Goal: Transaction & Acquisition: Purchase product/service

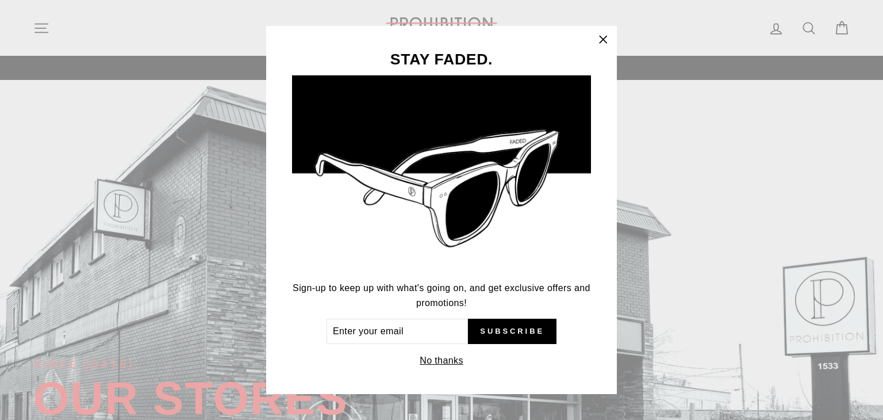
click at [431, 361] on button "No thanks" at bounding box center [441, 360] width 51 height 16
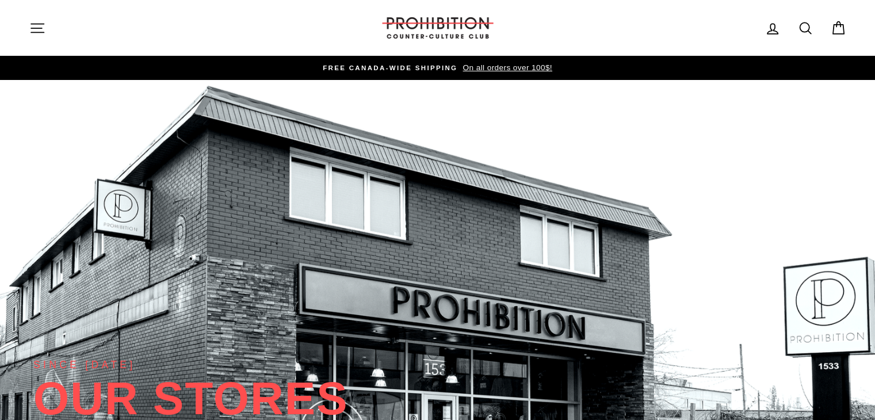
click at [37, 26] on icon "button" at bounding box center [37, 28] width 16 height 16
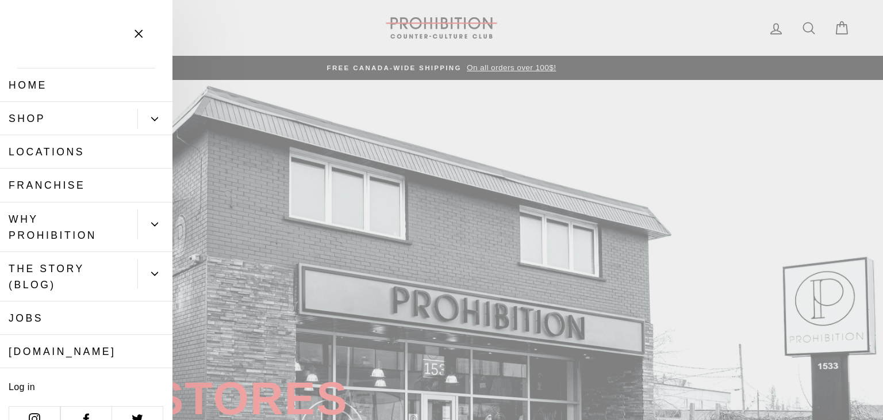
click at [147, 114] on button "Primary" at bounding box center [154, 119] width 35 height 20
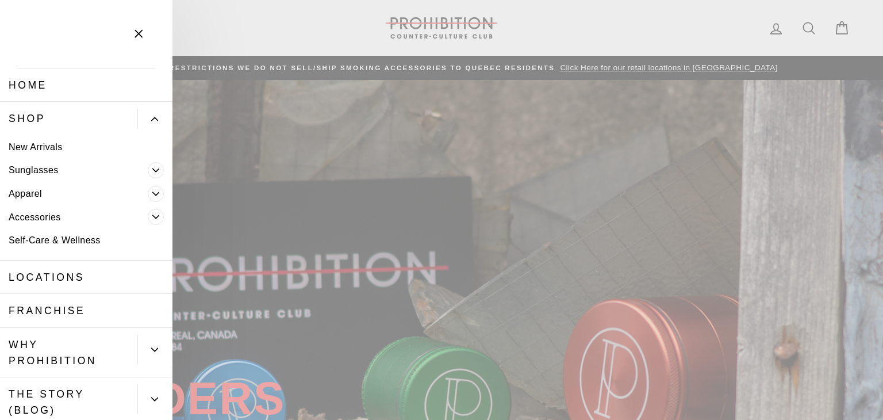
click at [59, 118] on link "Shop" at bounding box center [68, 118] width 137 height 33
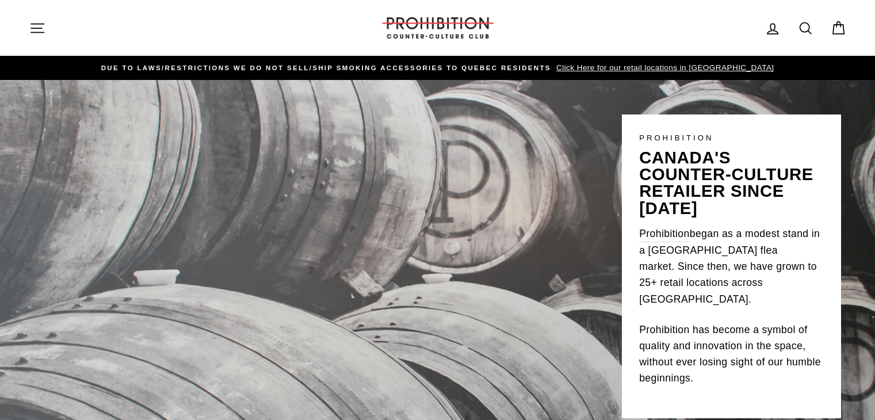
click at [36, 26] on icon "button" at bounding box center [37, 28] width 16 height 16
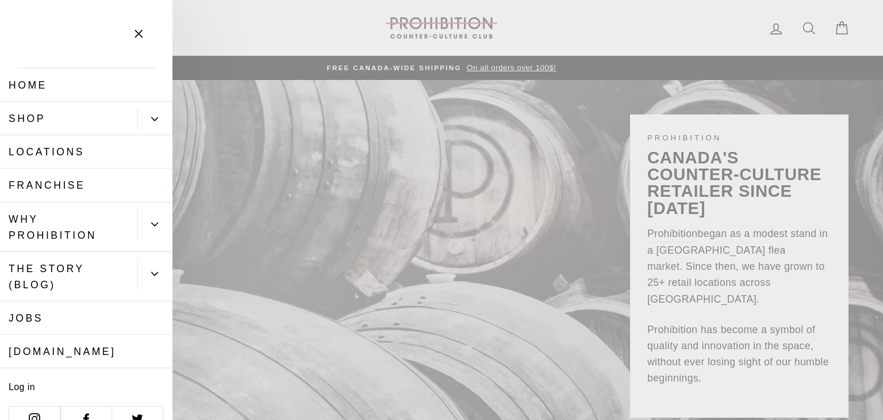
click at [65, 355] on link "[DOMAIN_NAME]" at bounding box center [86, 351] width 173 height 33
click at [124, 358] on link "[DOMAIN_NAME]" at bounding box center [86, 351] width 173 height 33
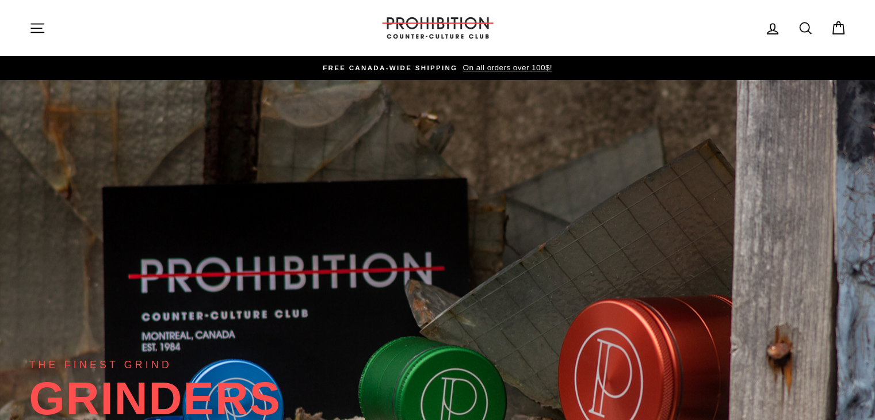
click at [40, 28] on icon "button" at bounding box center [37, 28] width 13 height 9
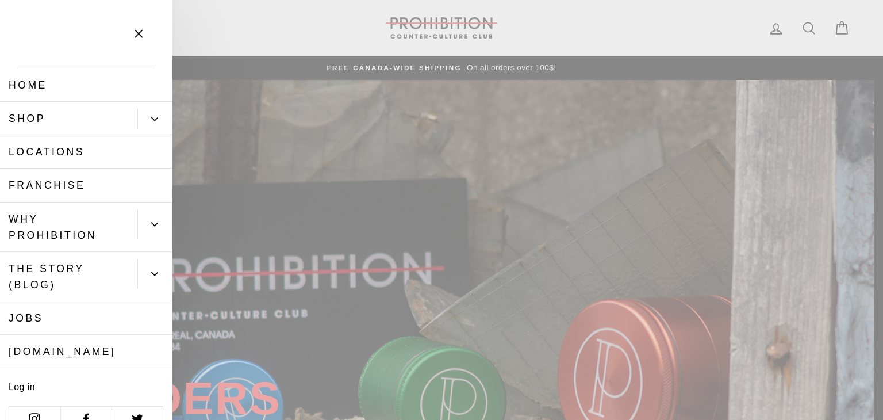
click at [85, 118] on link "Shop" at bounding box center [68, 118] width 137 height 33
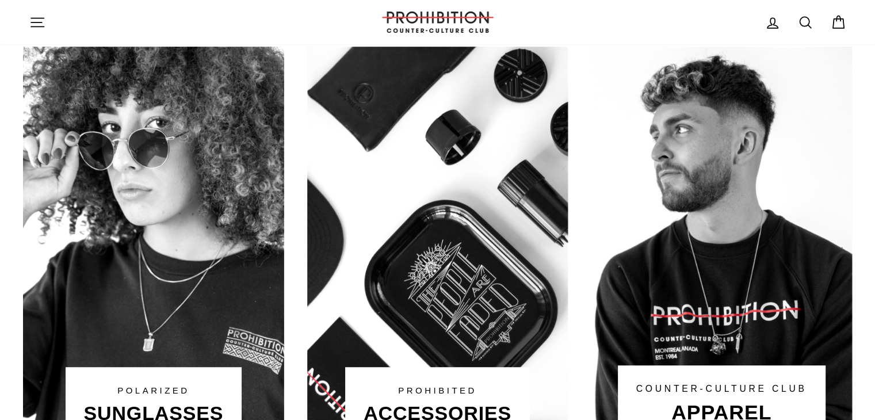
scroll to position [748, 0]
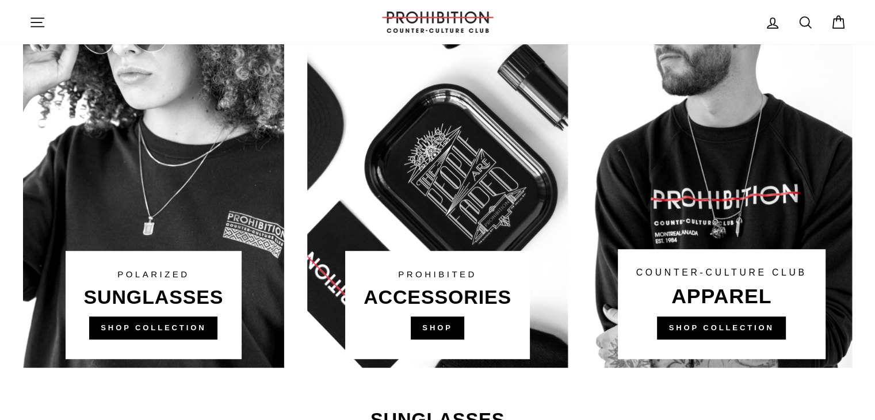
click at [448, 327] on link at bounding box center [437, 148] width 261 height 437
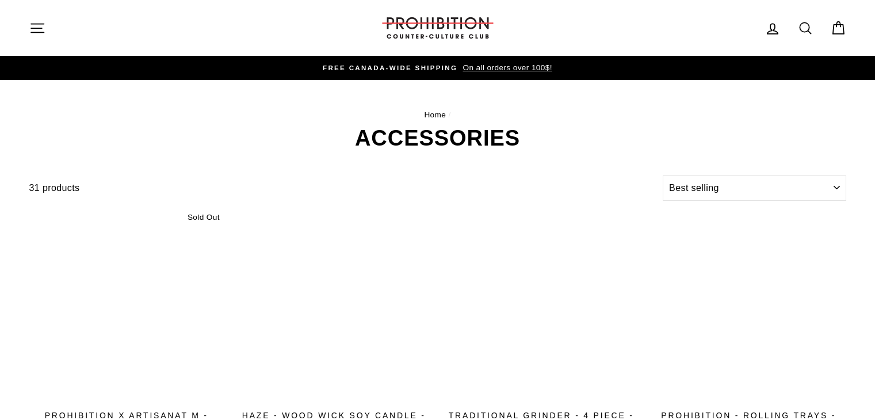
select select "best-selling"
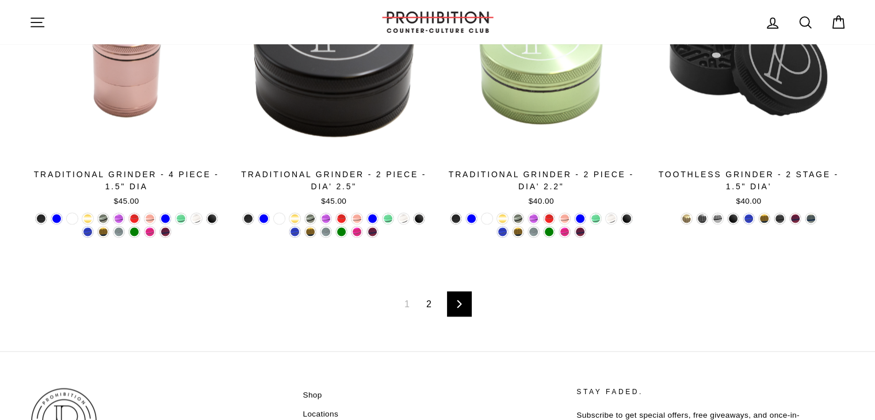
scroll to position [1753, 0]
